Goal: Communication & Community: Answer question/provide support

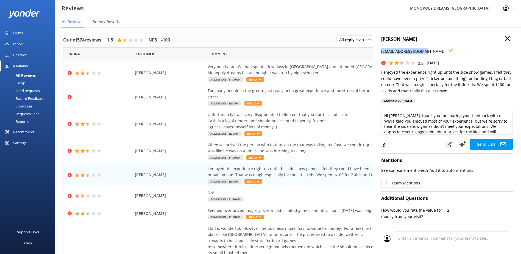
click at [505, 38] on icon "button" at bounding box center [507, 38] width 5 height 5
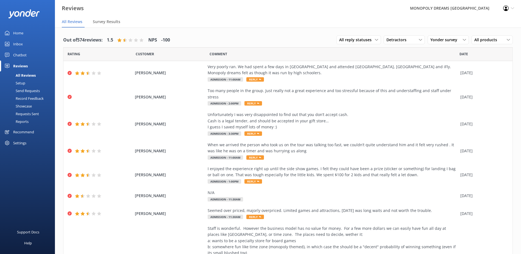
click at [297, 23] on nav "All Reviews Survey Results" at bounding box center [288, 21] width 466 height 11
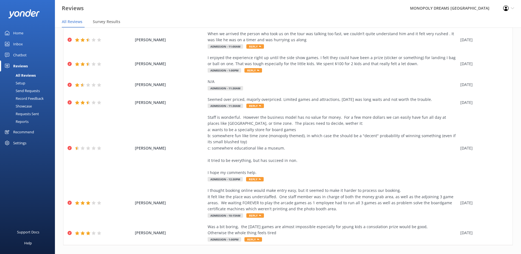
scroll to position [114, 0]
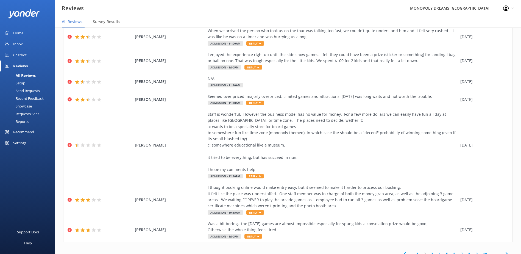
click at [414, 251] on link "1" at bounding box center [417, 253] width 7 height 5
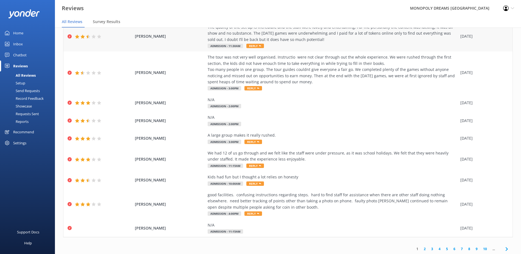
scroll to position [59, 0]
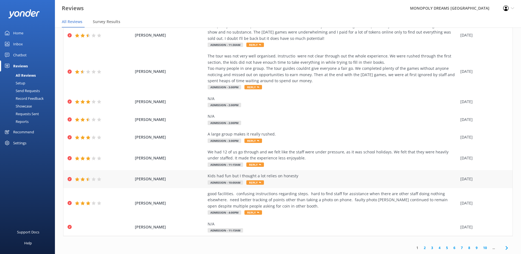
click at [293, 179] on div "Kids had fun but I thought a lot relies on honesty Admission - 10:00am Reply" at bounding box center [333, 179] width 250 height 12
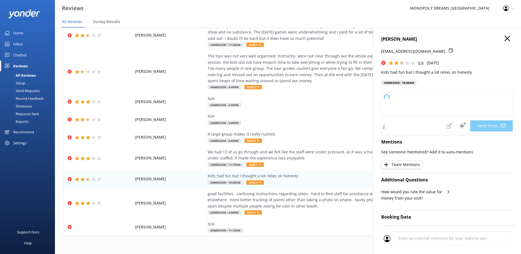
type textarea "Hi [PERSON_NAME], thank you for your feedback! We're glad to hear the kids had …"
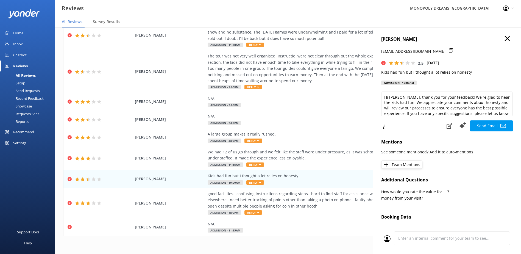
click at [505, 39] on icon "button" at bounding box center [507, 38] width 5 height 5
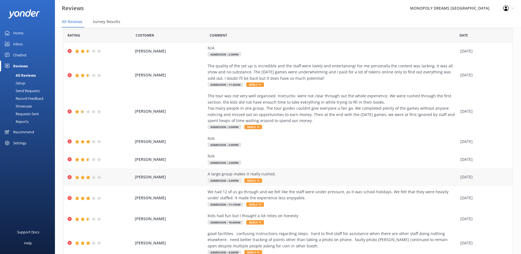
scroll to position [27, 0]
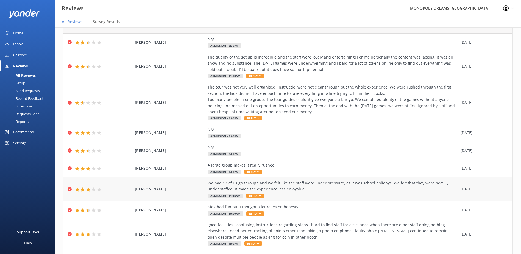
click at [317, 189] on div "We had 12 of us go through and we felt like the staff were under pressure, as i…" at bounding box center [333, 186] width 250 height 12
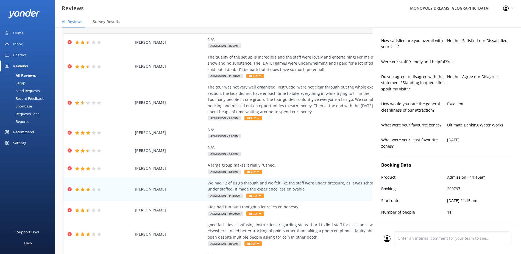
scroll to position [247, 0]
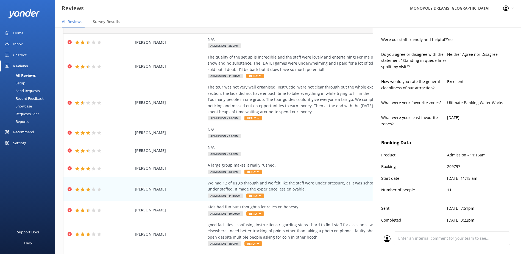
type textarea "Hi [PERSON_NAME], Thank you for sharing your feedback and for visiting us with …"
click at [413, 57] on p "Do you agree or disagree with the statement "Standing in queue lines spoilt my …" at bounding box center [414, 60] width 66 height 18
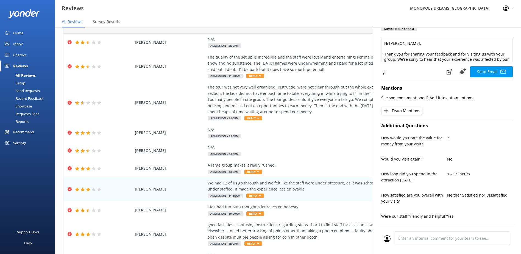
scroll to position [0, 0]
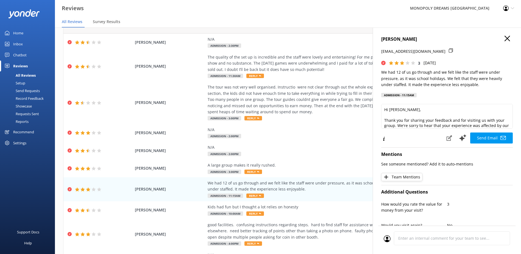
click at [505, 37] on icon "button" at bounding box center [507, 38] width 5 height 5
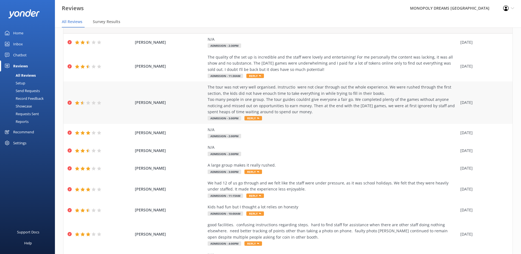
click at [297, 105] on div "The tour was not very well organised. Instructio were not clear through out the…" at bounding box center [333, 99] width 250 height 31
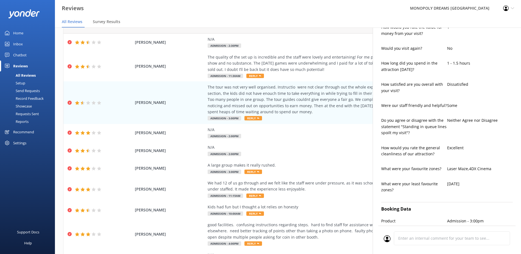
scroll to position [284, 0]
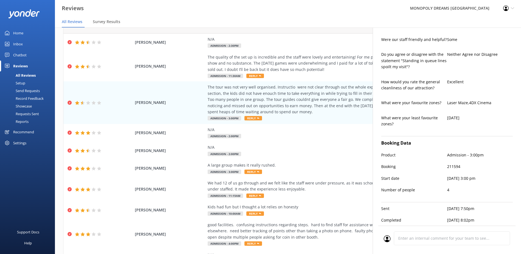
type textarea "Hi [PERSON_NAME], Thank you for taking the time to share your feedback. We’re v…"
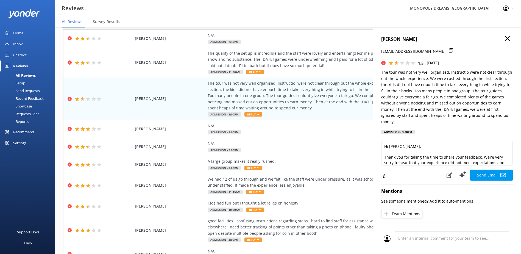
scroll to position [0, 0]
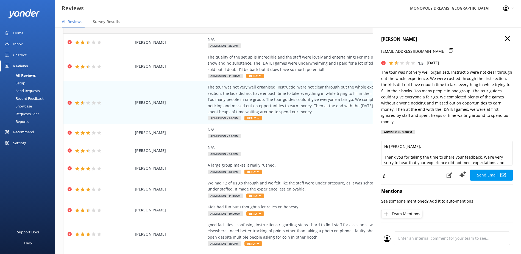
click at [506, 41] on h4 "[PERSON_NAME]" at bounding box center [447, 39] width 132 height 7
click at [505, 38] on icon "button" at bounding box center [507, 38] width 5 height 5
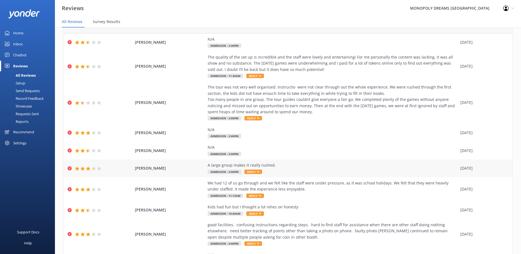
click at [288, 167] on div "A large group makes it really rushed." at bounding box center [333, 165] width 250 height 6
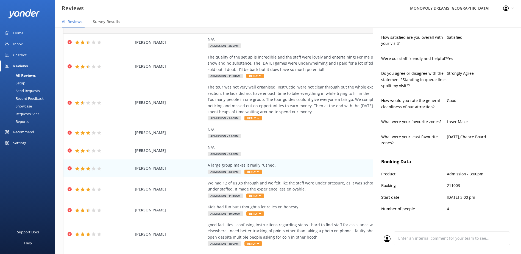
scroll to position [235, 0]
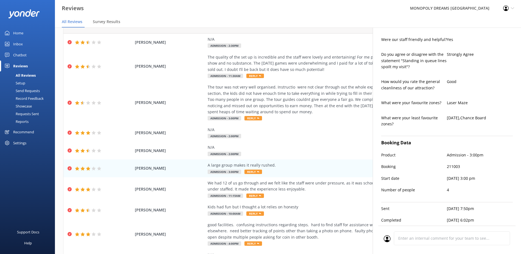
type textarea "Hi [PERSON_NAME], thank you for your feedback. We appreciate you sharing your e…"
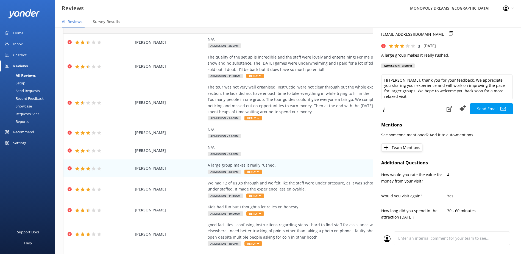
scroll to position [0, 0]
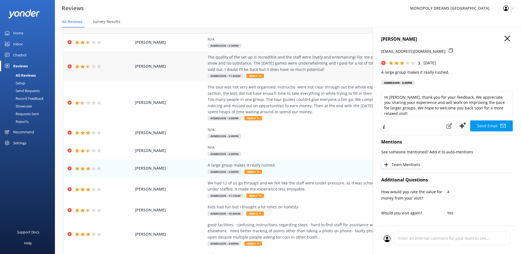
click at [288, 69] on div "The quality of the set up is incredible and the staff were lovely and entertain…" at bounding box center [333, 63] width 250 height 18
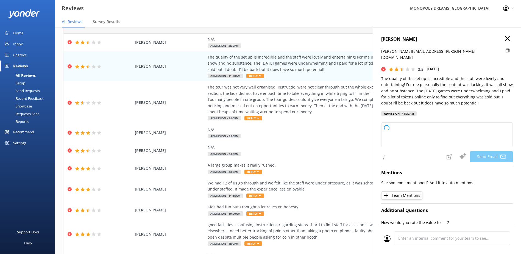
type textarea "Hi [PERSON_NAME], Thank you for your honest feedback and for highlighting what …"
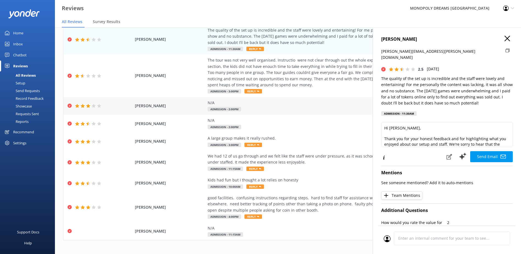
scroll to position [55, 0]
click at [505, 45] on div "[PERSON_NAME] [PERSON_NAME][EMAIL_ADDRESS][PERSON_NAME][DOMAIN_NAME] 2.5 [DATE]…" at bounding box center [447, 77] width 132 height 83
click at [505, 37] on icon "button" at bounding box center [507, 38] width 5 height 5
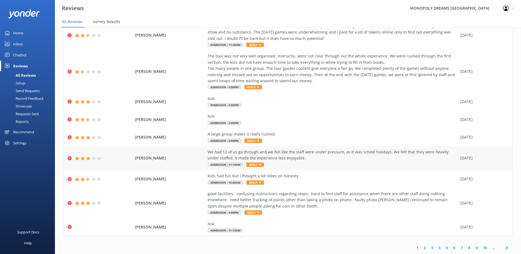
scroll to position [11, 0]
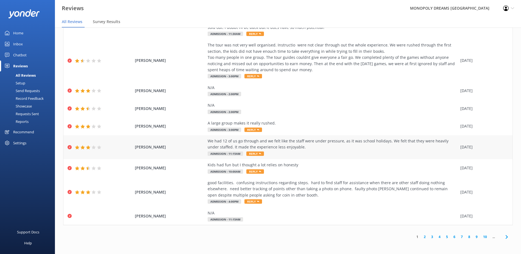
click at [346, 144] on div "We had 12 of us go through and we felt like the staff were under pressure, as i…" at bounding box center [333, 144] width 250 height 12
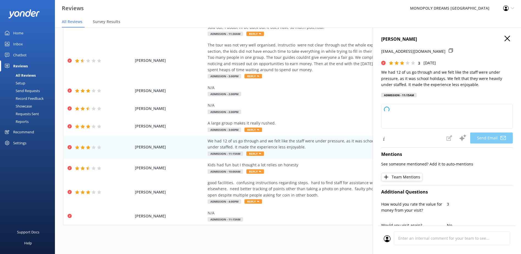
type textarea "Hi [PERSON_NAME], thank you for your feedback and for bringing your group to vi…"
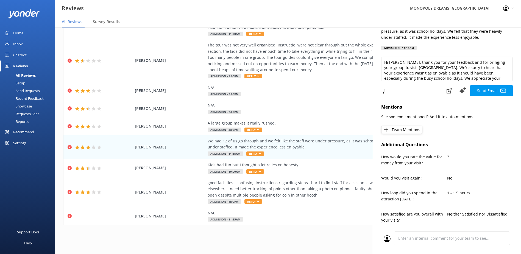
scroll to position [0, 0]
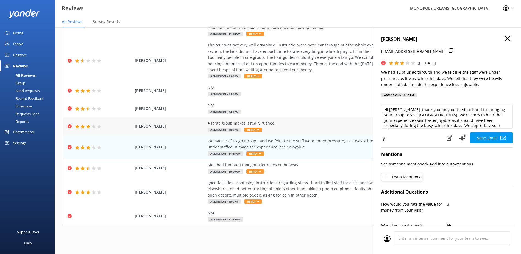
click at [272, 119] on div "[PERSON_NAME] A large group makes it really rushed. Admission - 3:00pm Reply [D…" at bounding box center [287, 126] width 449 height 18
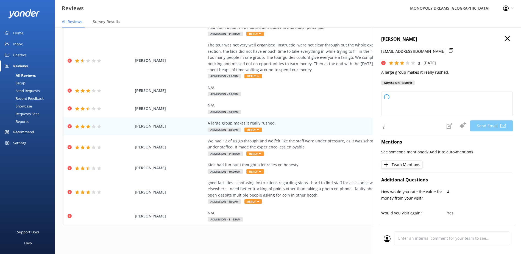
type textarea "Hi [PERSON_NAME], thank you for your feedback! We appreciate you sharing your e…"
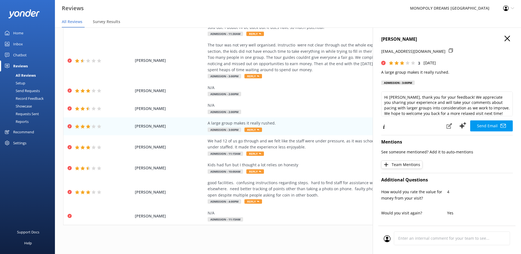
click at [474, 64] on div "3 [DATE]" at bounding box center [447, 63] width 132 height 6
click at [505, 38] on icon "button" at bounding box center [507, 38] width 5 height 5
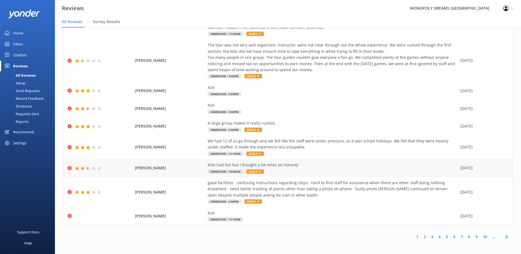
click at [403, 165] on div "Kids had fun but I thought a lot relies on honesty" at bounding box center [333, 165] width 250 height 6
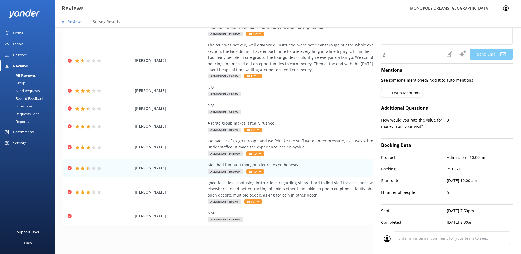
scroll to position [78, 0]
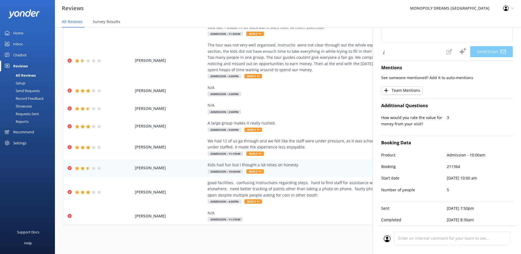
type textarea "Hi [PERSON_NAME], thank you for your feedback. We're glad your kids had fun! We…"
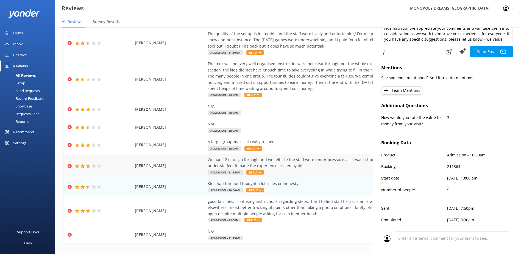
scroll to position [31, 0]
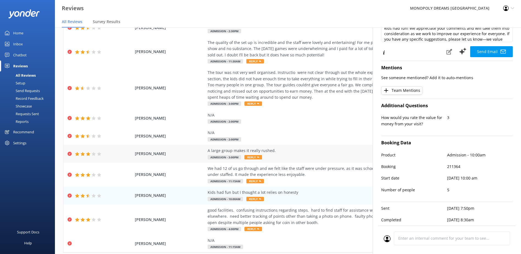
click at [277, 156] on div "A large group makes it really rushed. Admission - 3:00pm Reply" at bounding box center [333, 154] width 250 height 12
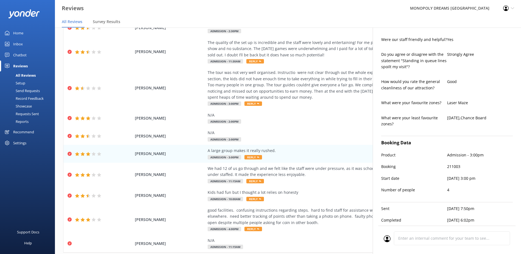
scroll to position [235, 0]
type textarea "Hi [PERSON_NAME], thank you for your feedback. We appreciate you sharing your e…"
click at [289, 134] on div "N/A" at bounding box center [333, 133] width 250 height 6
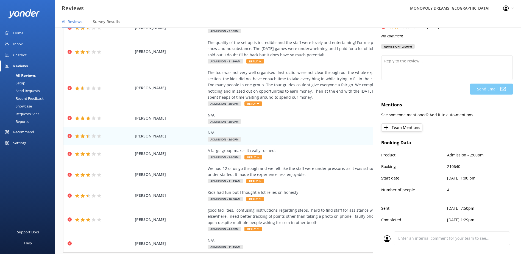
scroll to position [40, 0]
click at [283, 119] on div "N/A Admission - 2:00pm" at bounding box center [333, 118] width 250 height 12
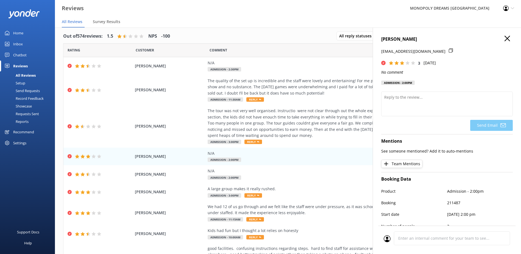
scroll to position [0, 0]
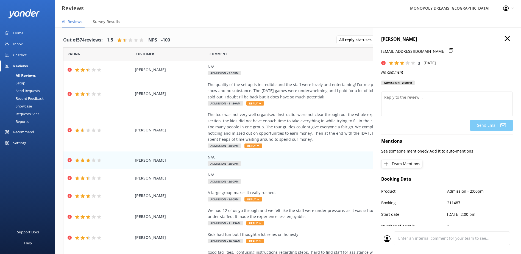
click at [505, 40] on icon "button" at bounding box center [507, 38] width 5 height 5
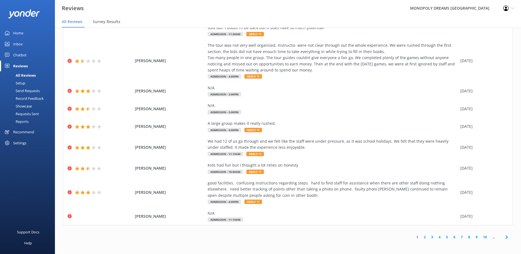
scroll to position [11, 0]
click at [422, 237] on link "2" at bounding box center [424, 236] width 7 height 5
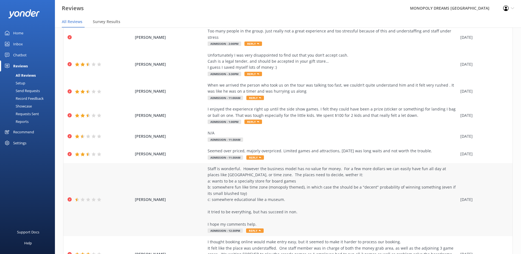
scroll to position [108, 0]
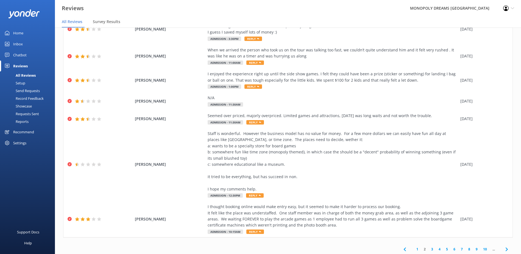
click at [415, 246] on link "1" at bounding box center [417, 248] width 7 height 5
